Goal: Ask a question

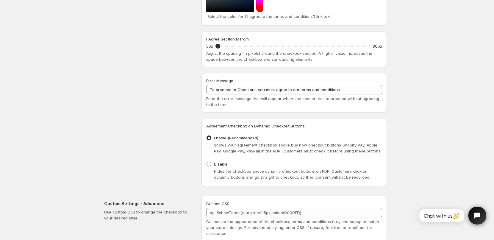
scroll to position [2661, 0]
click at [432, 217] on span "Chat with us" at bounding box center [441, 215] width 36 height 6
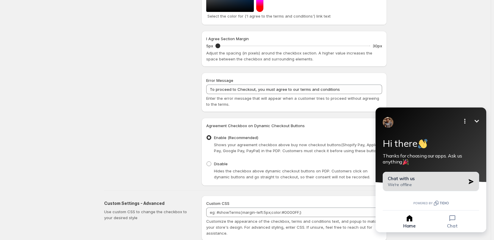
click at [420, 179] on div "Chat with us We're offline" at bounding box center [426, 181] width 78 height 12
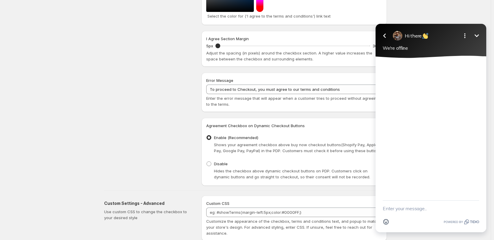
click at [399, 209] on textarea "New message" at bounding box center [430, 207] width 96 height 15
type textarea "Hi. Does your app record the agreement to terms in the order data or anywhere e…"
click at [477, 203] on icon "button" at bounding box center [475, 201] width 5 height 5
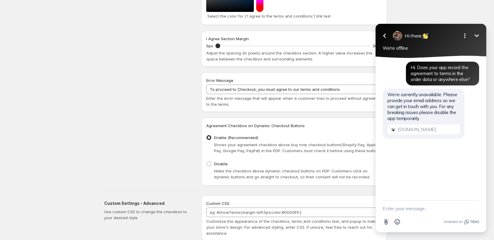
click at [390, 208] on textarea "New message" at bounding box center [430, 207] width 96 height 15
type textarea "nunley@bulkpartysupplies.com"
click at [477, 206] on icon "button" at bounding box center [475, 208] width 7 height 7
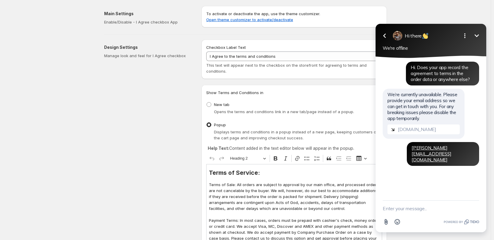
click at [475, 34] on icon "Minimize" at bounding box center [476, 35] width 7 height 7
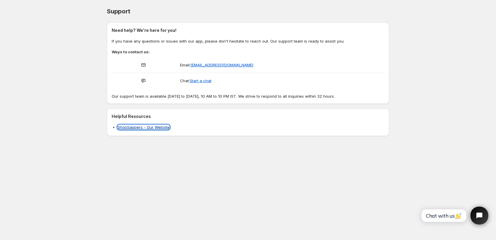
click at [130, 127] on link "ShopSappers - Our Website" at bounding box center [144, 127] width 52 height 5
